Goal: Task Accomplishment & Management: Use online tool/utility

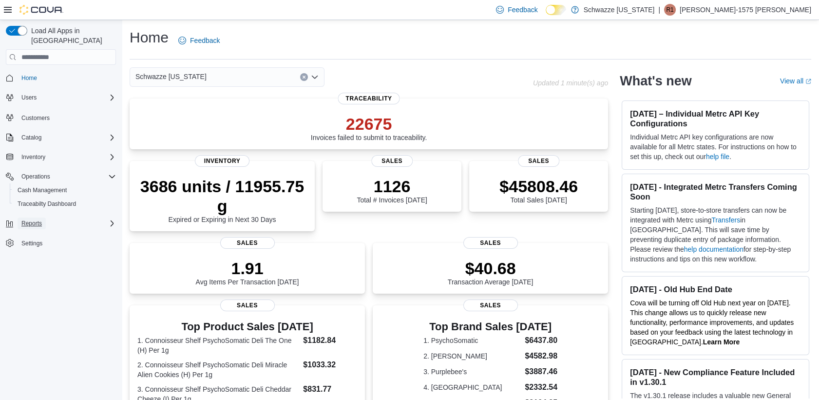
click at [39, 219] on span "Reports" at bounding box center [31, 223] width 20 height 8
click at [23, 260] on span "Reports" at bounding box center [28, 264] width 20 height 8
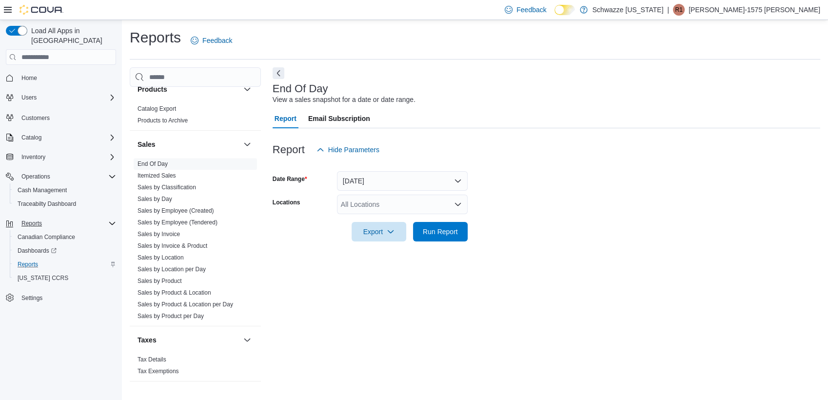
scroll to position [639, 0]
click at [176, 219] on link "Sales by Employee (Tendered)" at bounding box center [177, 218] width 80 height 7
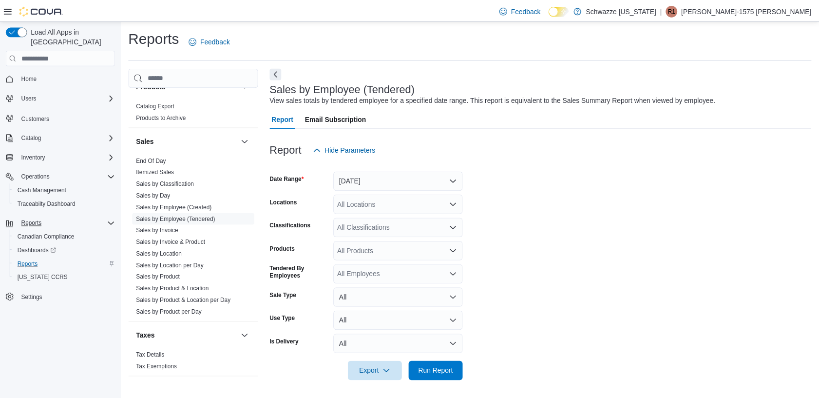
scroll to position [1, 0]
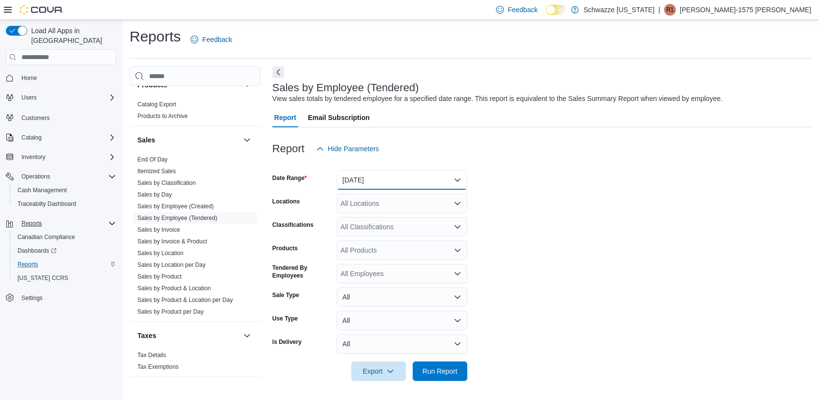
click at [391, 177] on button "Yesterday" at bounding box center [402, 179] width 131 height 19
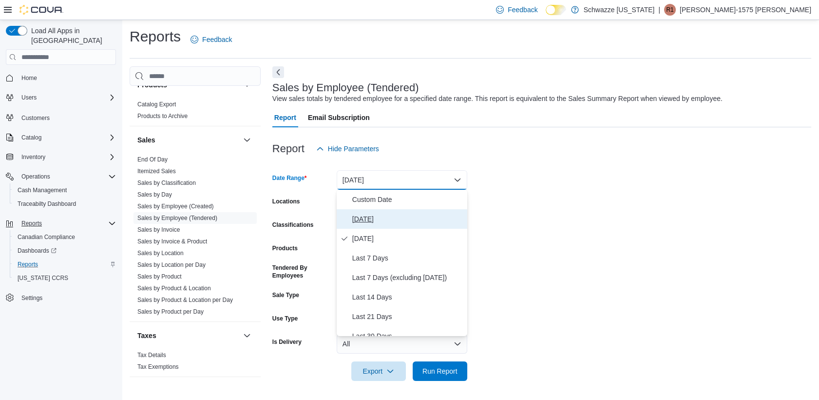
click at [385, 222] on span "Today" at bounding box center [407, 219] width 111 height 12
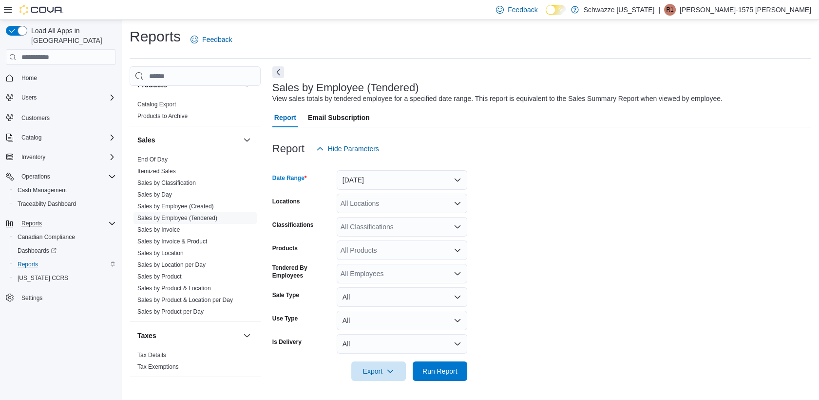
click at [412, 201] on div "All Locations" at bounding box center [402, 202] width 131 height 19
type input "***"
click at [405, 220] on span "RGO16 [GEOGRAPHIC_DATA]" at bounding box center [415, 220] width 96 height 10
click at [529, 245] on form "Date Range Today Locations RGO16 Alamogordo Classifications All Classifications…" at bounding box center [541, 269] width 539 height 222
click at [449, 375] on span "Run Report" at bounding box center [440, 371] width 35 height 10
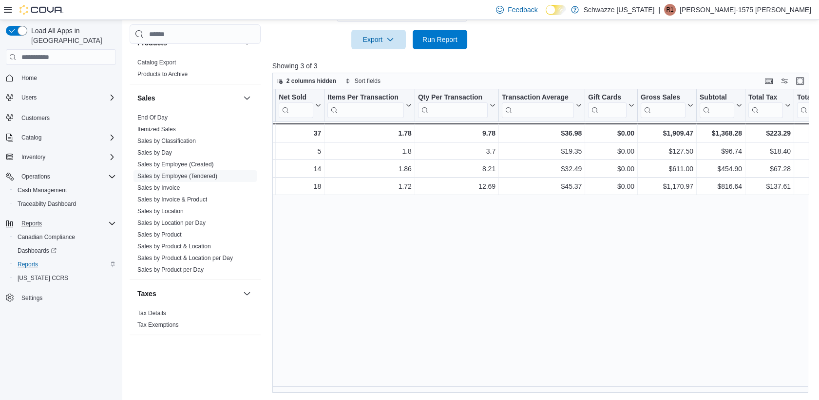
scroll to position [0, 216]
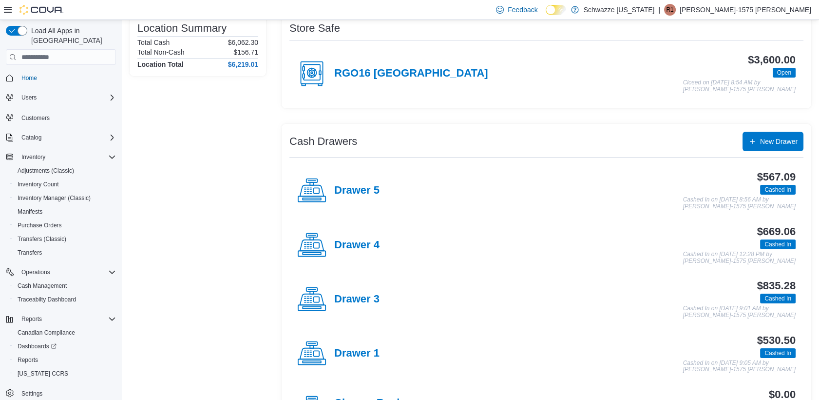
scroll to position [27, 0]
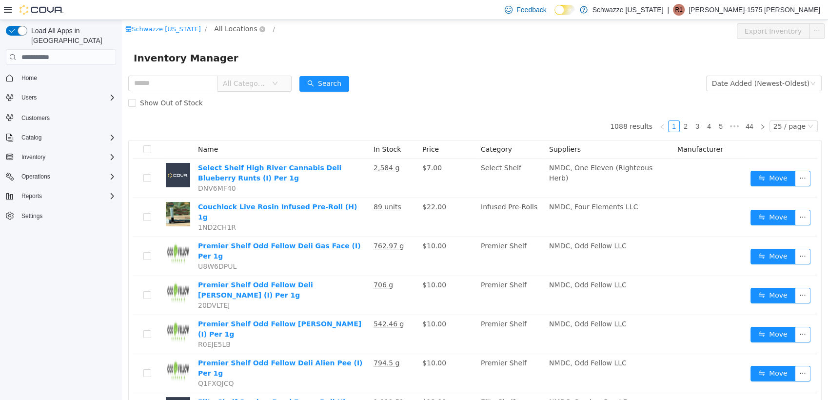
click at [231, 29] on span "All Locations" at bounding box center [235, 28] width 43 height 11
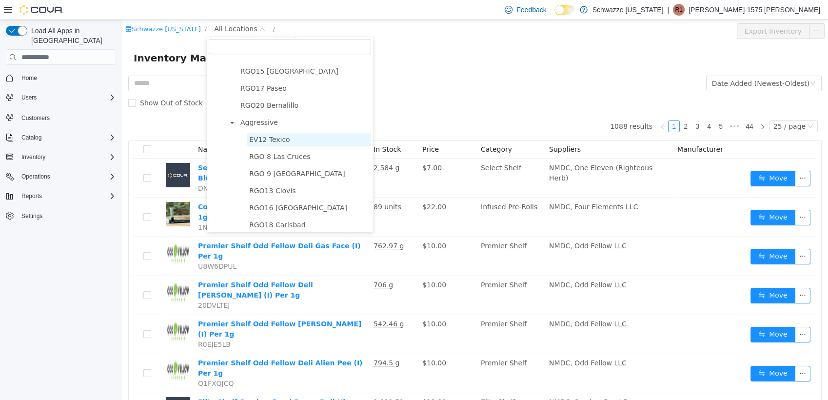
scroll to position [535, 0]
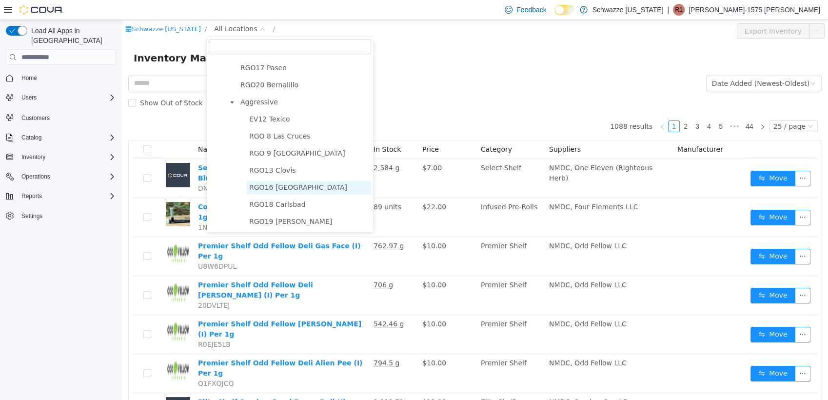
click at [284, 185] on span "RGO16 [GEOGRAPHIC_DATA]" at bounding box center [298, 187] width 98 height 8
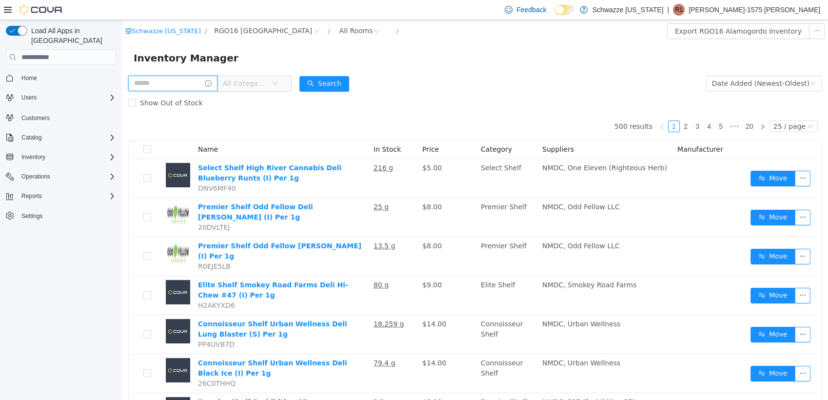
click at [187, 83] on input "text" at bounding box center [172, 84] width 89 height 16
type input "******"
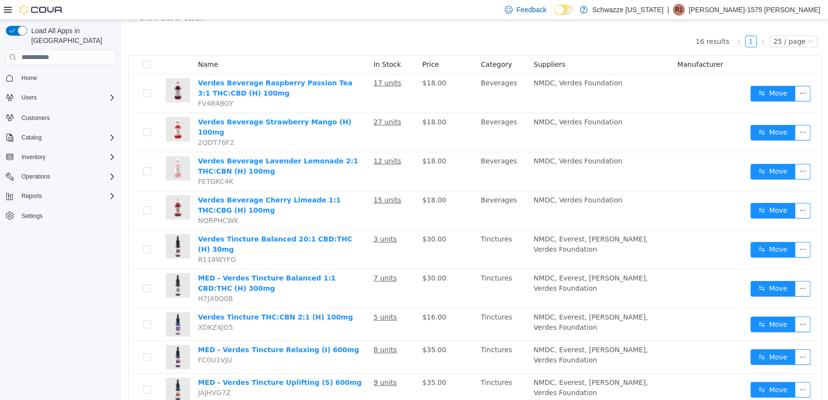
scroll to position [162, 0]
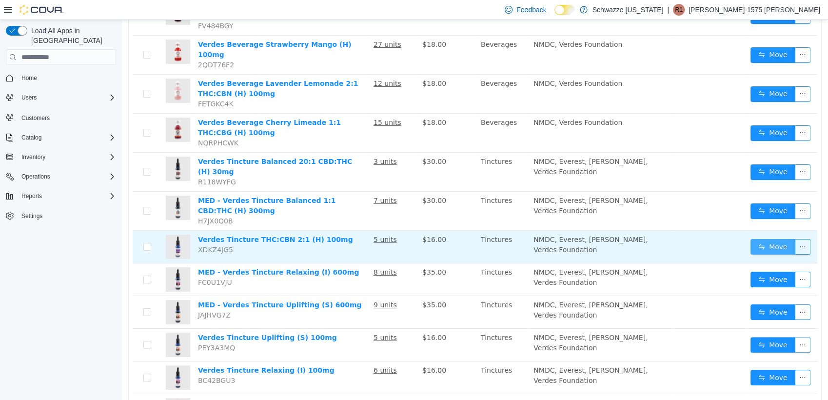
click at [756, 239] on button "Move" at bounding box center [772, 247] width 45 height 16
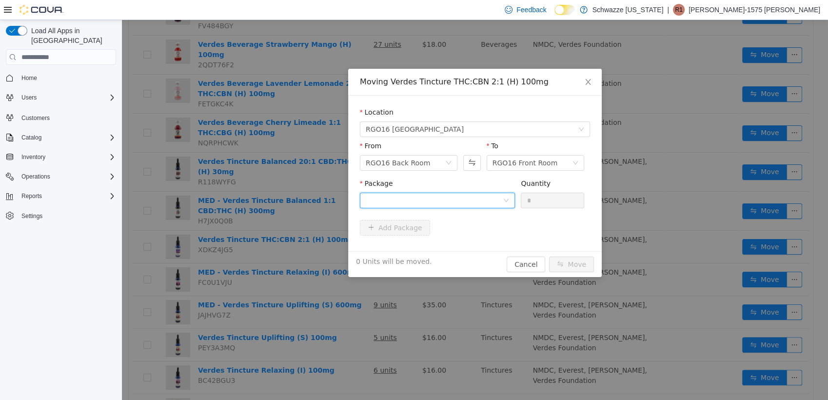
click at [445, 197] on div at bounding box center [434, 200] width 137 height 15
click at [465, 172] on div at bounding box center [471, 158] width 17 height 34
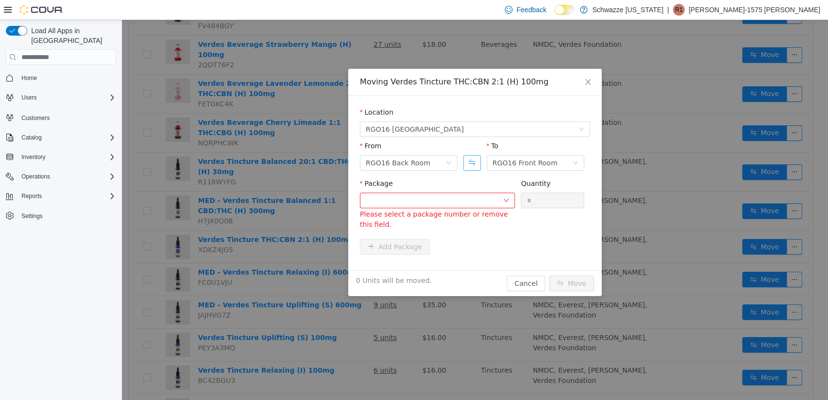
click at [470, 164] on button "Swap" at bounding box center [471, 163] width 17 height 16
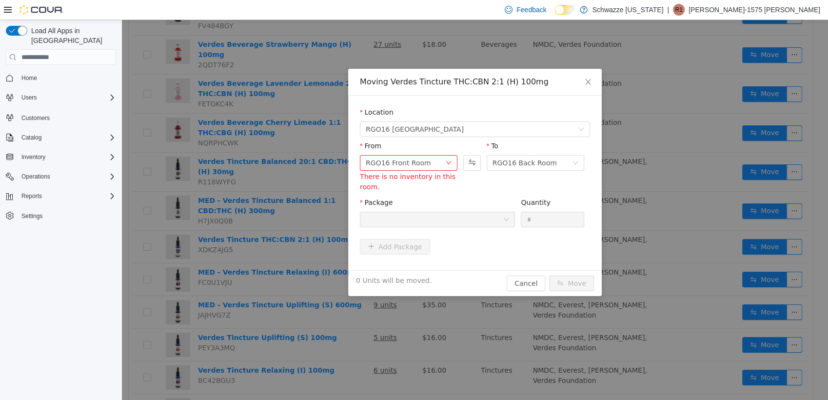
click at [468, 220] on div at bounding box center [434, 219] width 137 height 15
click at [471, 164] on button "Swap" at bounding box center [471, 163] width 17 height 16
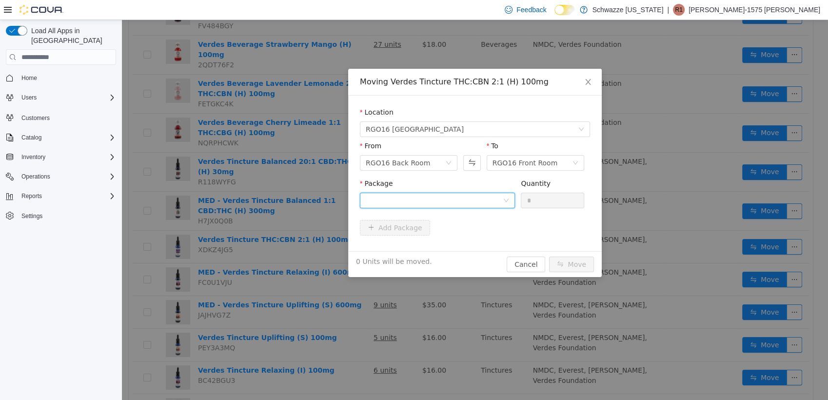
click at [472, 203] on div at bounding box center [434, 200] width 137 height 15
click at [523, 81] on div "Moving Verdes Tincture THC:CBN 2:1 (H) 100mg" at bounding box center [475, 82] width 230 height 11
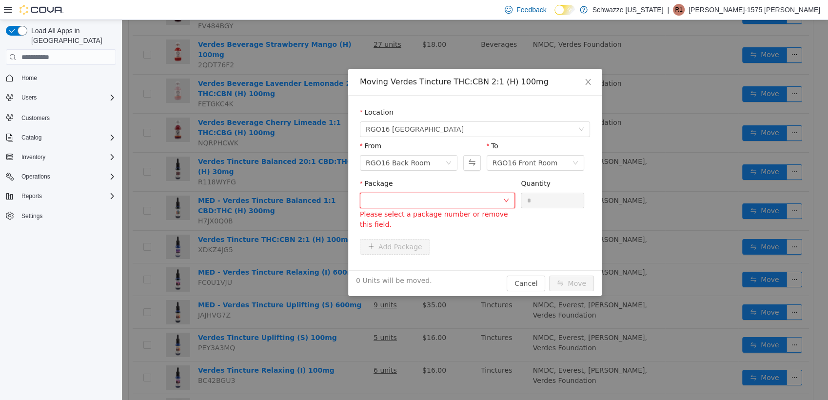
click at [420, 195] on div at bounding box center [434, 200] width 137 height 15
click at [420, 195] on input "Package" at bounding box center [434, 201] width 137 height 15
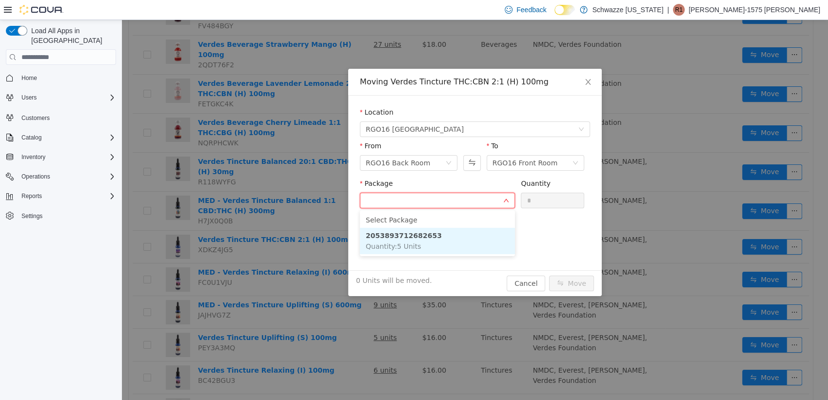
click at [421, 240] on li "2053893712682653 Quantity : 5 Units" at bounding box center [437, 241] width 155 height 26
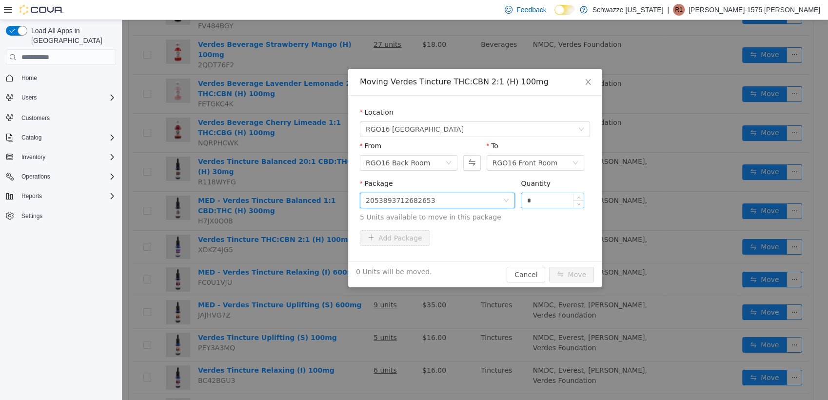
click at [536, 196] on input "*" at bounding box center [552, 200] width 62 height 15
type input "*"
click at [549, 267] on button "Move" at bounding box center [571, 275] width 45 height 16
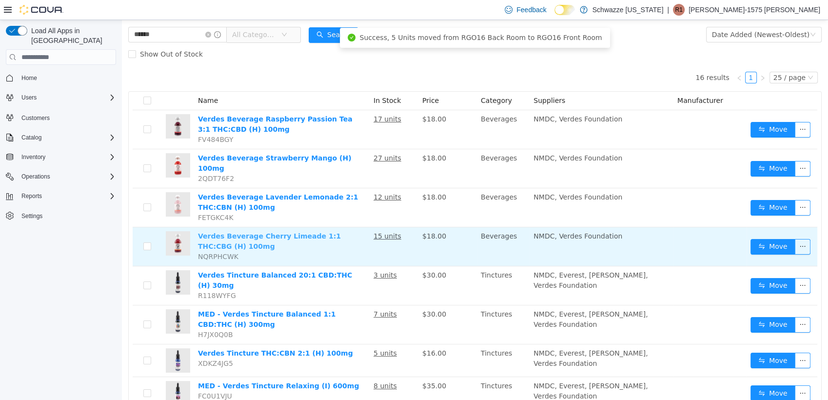
scroll to position [0, 0]
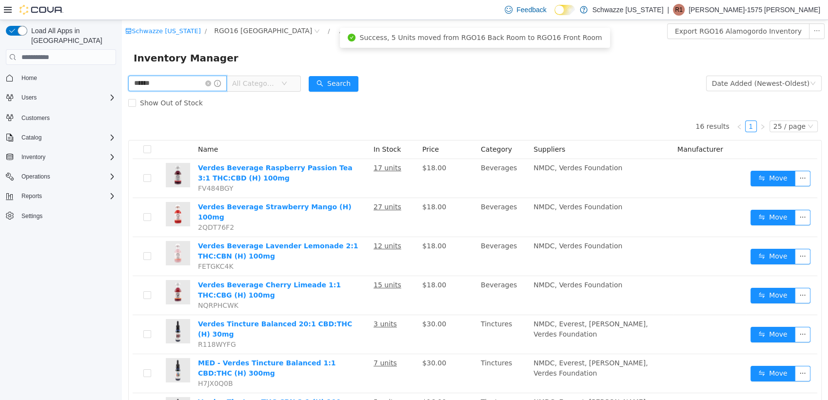
click at [189, 84] on input "******" at bounding box center [177, 84] width 98 height 16
type input "**"
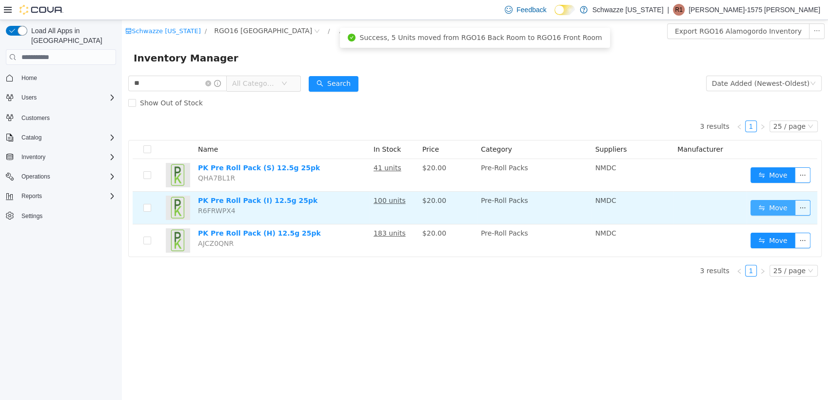
click at [757, 205] on button "Move" at bounding box center [772, 208] width 45 height 16
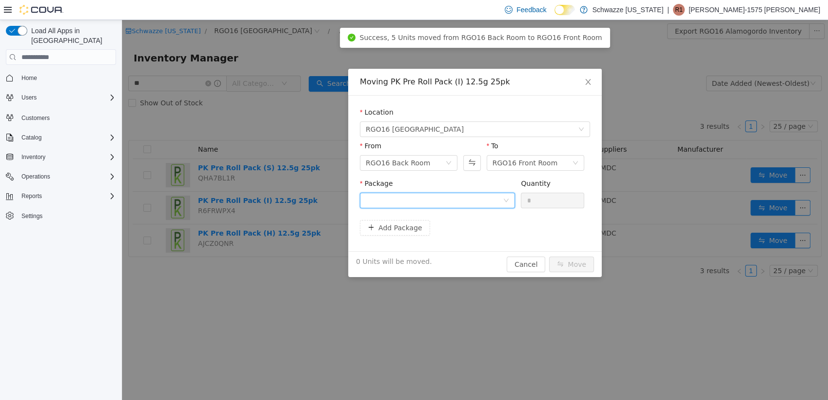
click at [405, 194] on div at bounding box center [434, 200] width 137 height 15
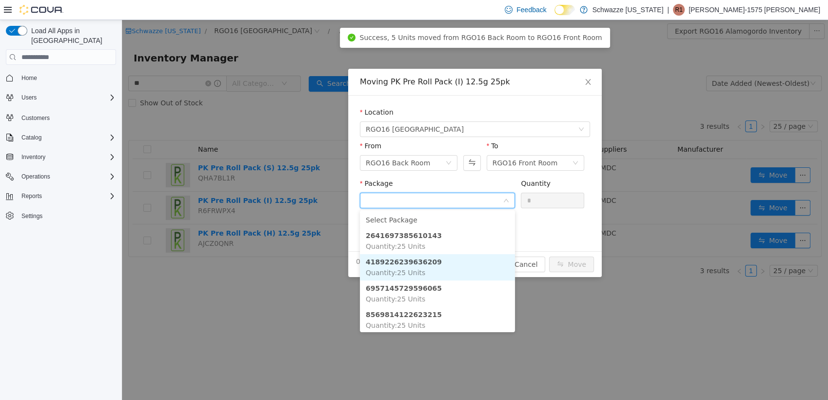
click at [405, 266] on strong "4189226239636209" at bounding box center [404, 262] width 76 height 8
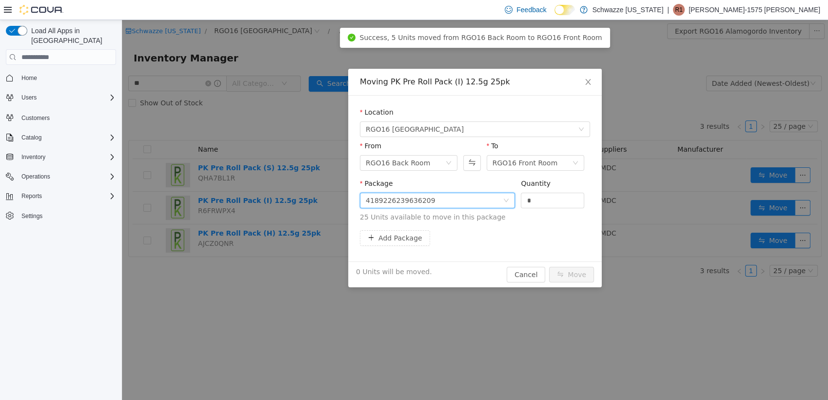
click at [548, 212] on div "Quantity *" at bounding box center [552, 195] width 63 height 34
drag, startPoint x: 548, startPoint y: 211, endPoint x: 544, endPoint y: 208, distance: 5.6
click at [544, 208] on div "Quantity *" at bounding box center [552, 195] width 63 height 34
click at [542, 206] on input "*" at bounding box center [552, 200] width 62 height 15
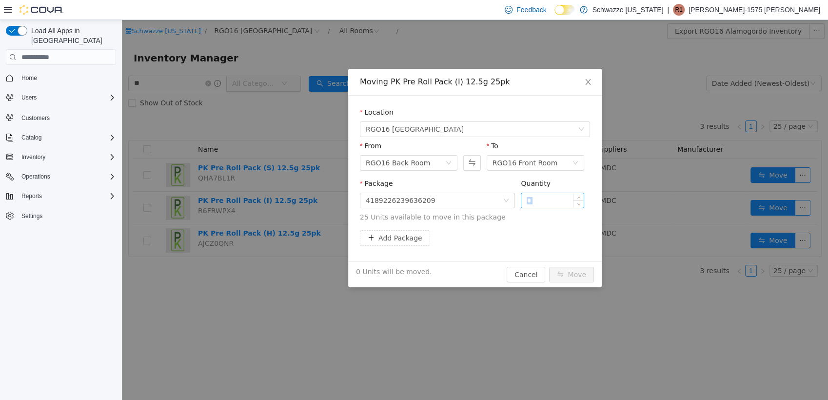
click at [537, 200] on input "*" at bounding box center [552, 200] width 62 height 15
type input "**"
click at [549, 267] on button "Move" at bounding box center [571, 275] width 45 height 16
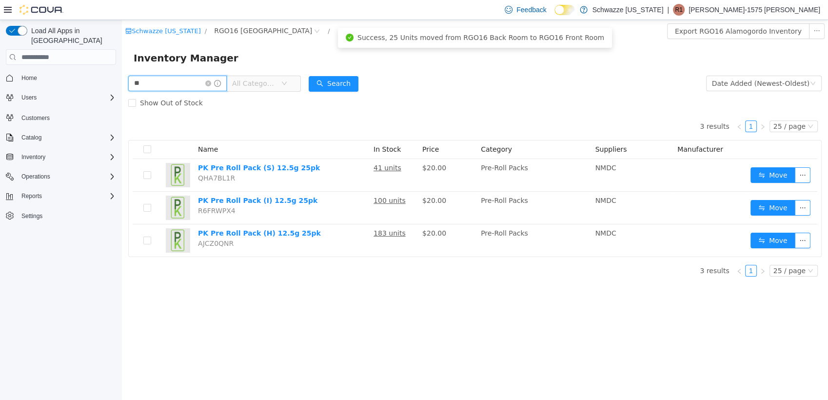
click at [191, 89] on input "**" at bounding box center [177, 84] width 98 height 16
click at [187, 90] on input "**" at bounding box center [177, 84] width 98 height 16
type input "****"
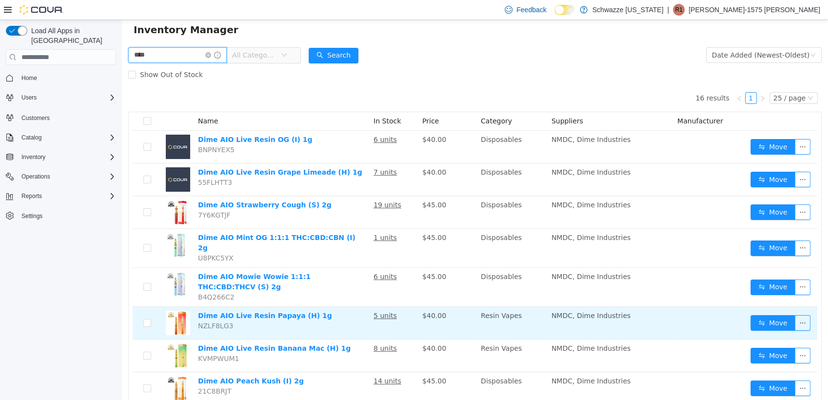
scroll to position [54, 0]
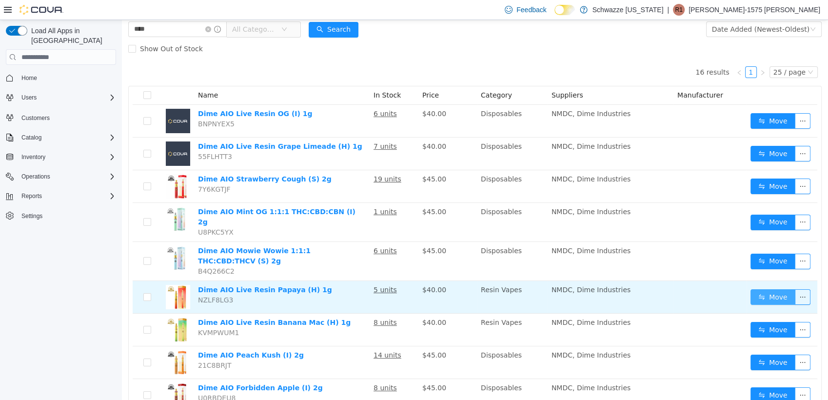
click at [754, 289] on button "Move" at bounding box center [772, 297] width 45 height 16
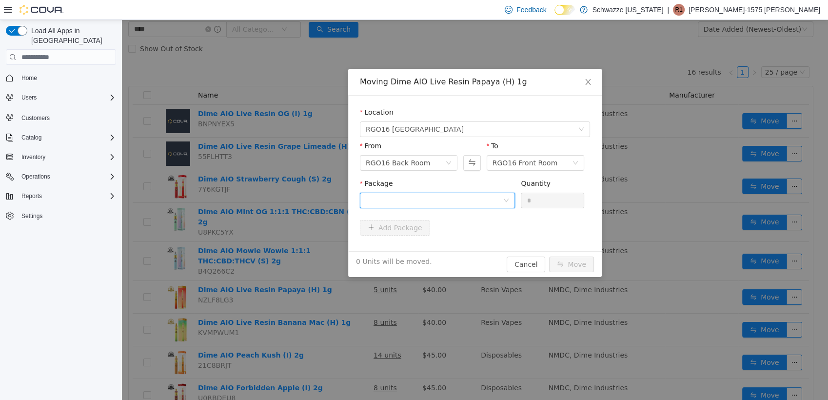
click at [494, 202] on div at bounding box center [434, 200] width 137 height 15
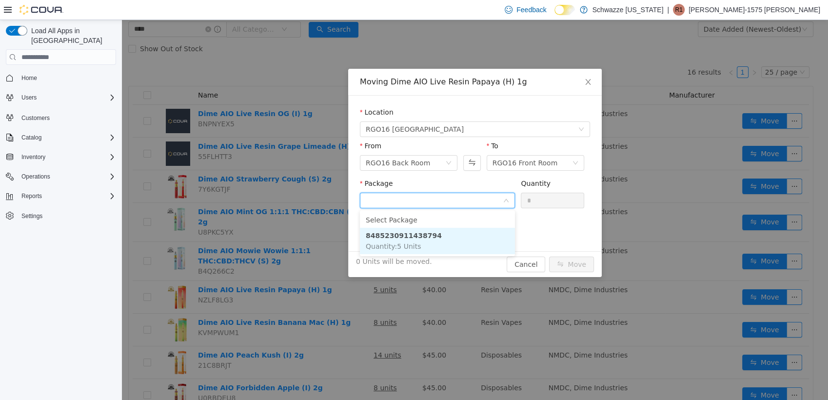
click at [463, 231] on li "8485230911438794 Quantity : 5 Units" at bounding box center [437, 241] width 155 height 26
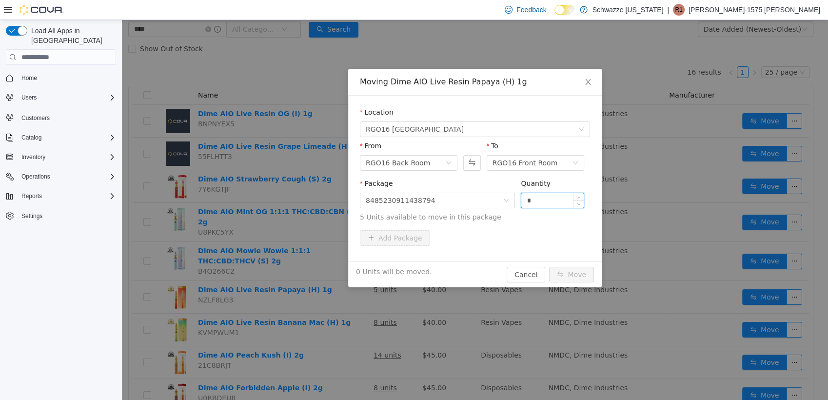
click at [532, 196] on input "*" at bounding box center [552, 200] width 62 height 15
type input "*"
click at [549, 267] on button "Move" at bounding box center [571, 275] width 45 height 16
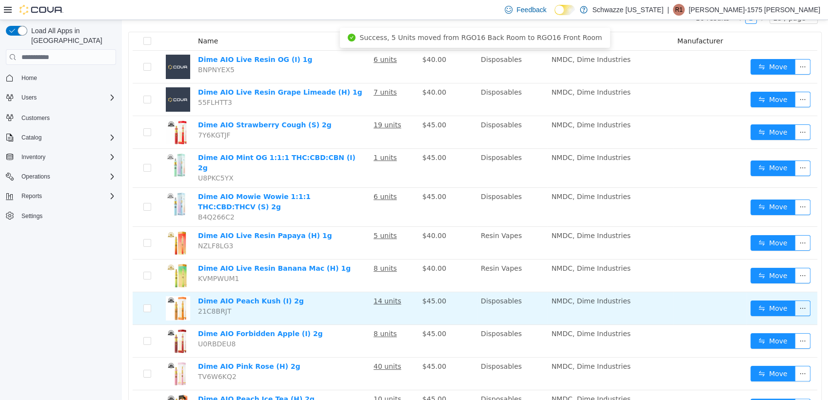
scroll to position [216, 0]
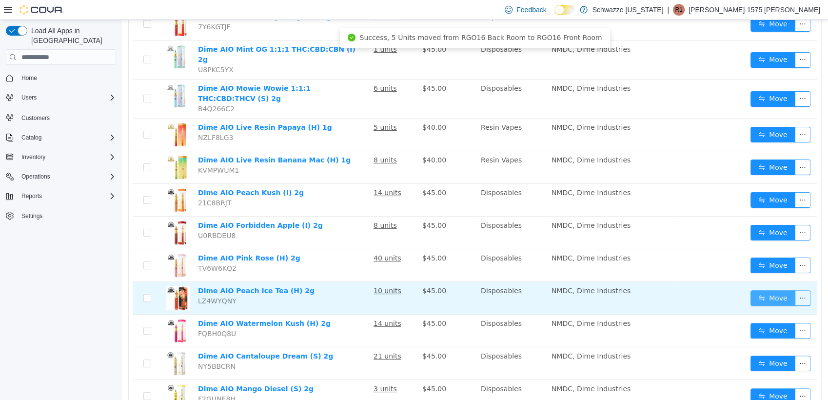
click at [763, 290] on button "Move" at bounding box center [772, 298] width 45 height 16
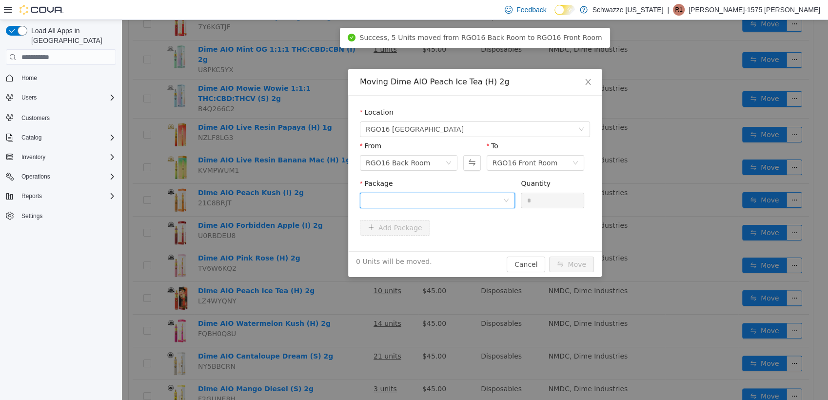
click at [459, 204] on div at bounding box center [434, 200] width 137 height 15
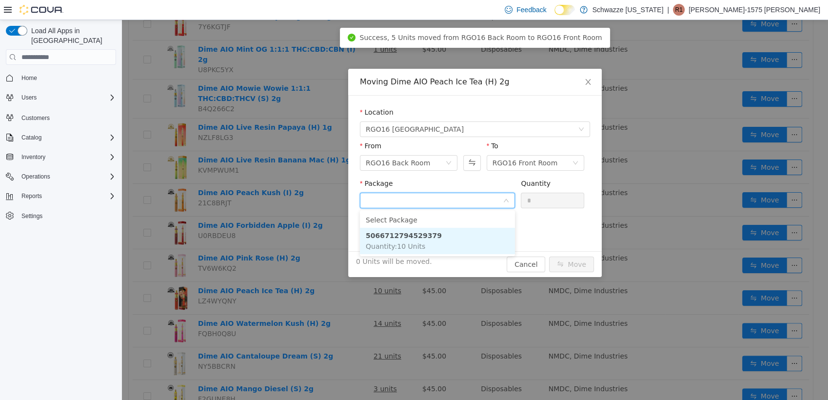
click at [445, 234] on li "5066712794529379 Quantity : 10 Units" at bounding box center [437, 241] width 155 height 26
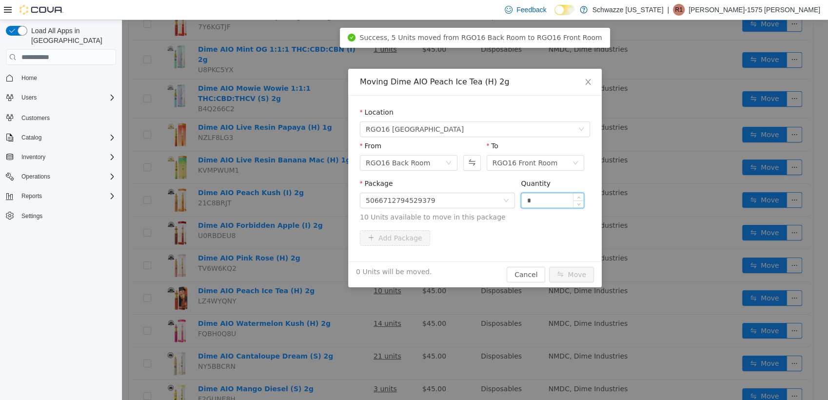
click at [537, 204] on input "*" at bounding box center [552, 200] width 62 height 15
type input "*"
click at [549, 267] on button "Move" at bounding box center [571, 275] width 45 height 16
